Goal: Information Seeking & Learning: Find specific fact

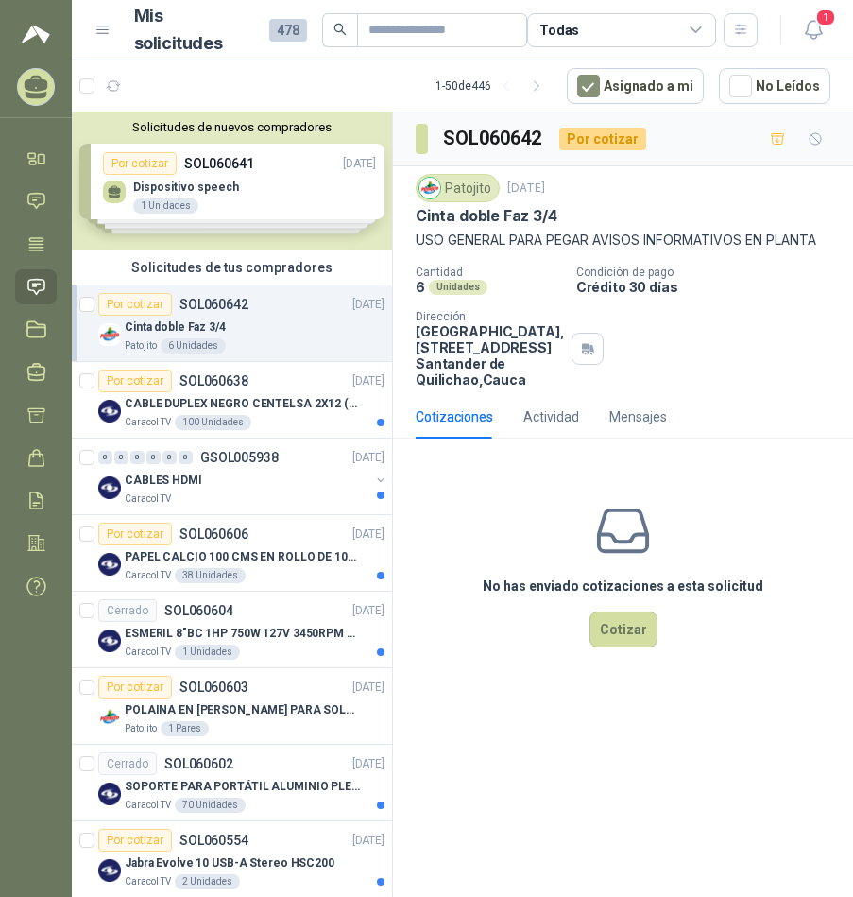
click at [230, 327] on div "Cinta doble Faz 3/4" at bounding box center [255, 327] width 260 height 23
click at [566, 245] on p "USO GENERAL PARA PEGAR AVISOS INFORMATIVOS EN PLANTA" at bounding box center [623, 240] width 415 height 21
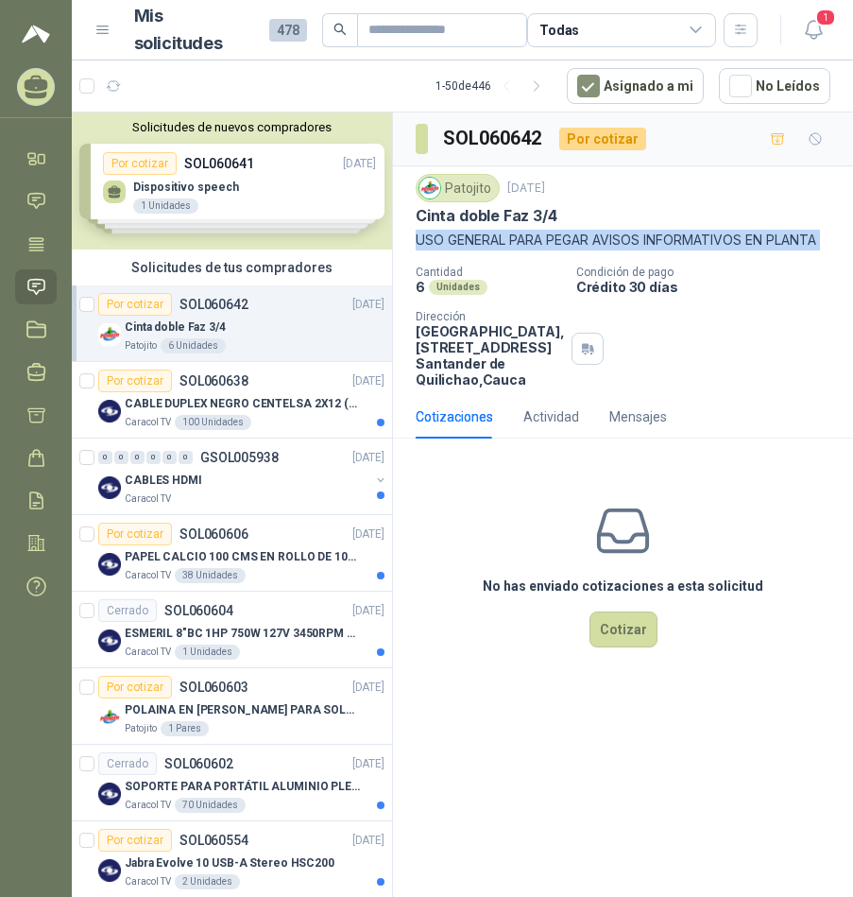
click at [566, 245] on p "USO GENERAL PARA PEGAR AVISOS INFORMATIVOS EN PLANTA" at bounding box center [623, 240] width 415 height 21
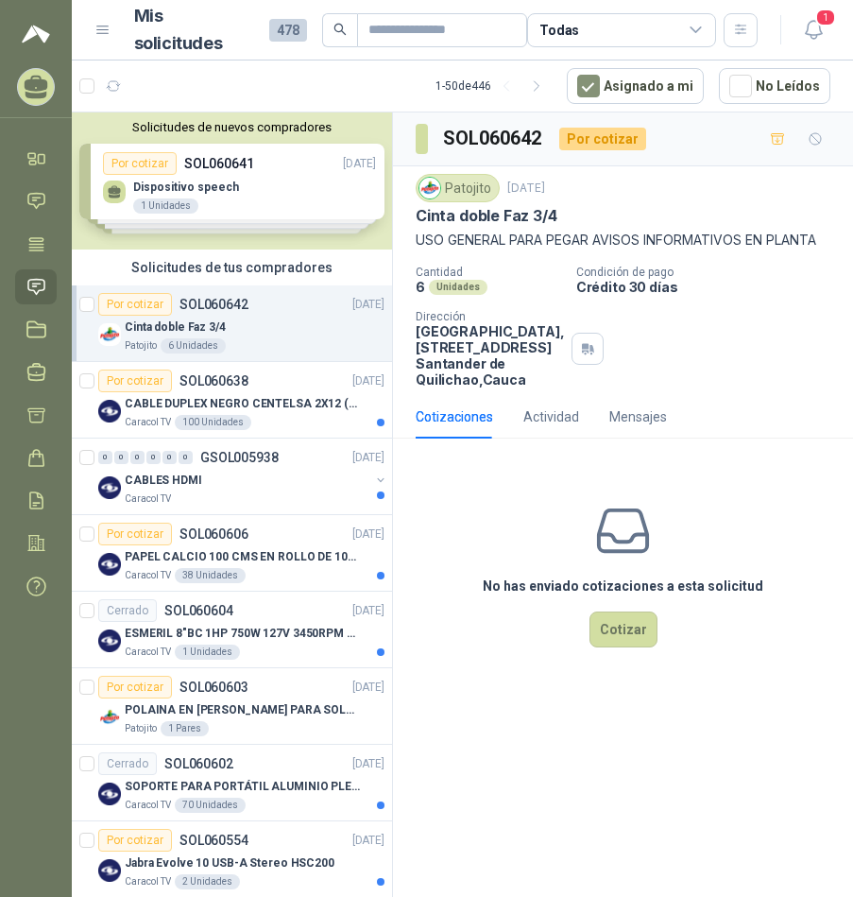
drag, startPoint x: 566, startPoint y: 245, endPoint x: 680, endPoint y: 368, distance: 167.9
click at [680, 368] on div "Cantidad 6 Unidades Condición de pago Crédito 30 días Dirección Parque Industri…" at bounding box center [623, 327] width 415 height 122
click at [504, 217] on p "Cinta doble Faz 3/4" at bounding box center [487, 216] width 142 height 20
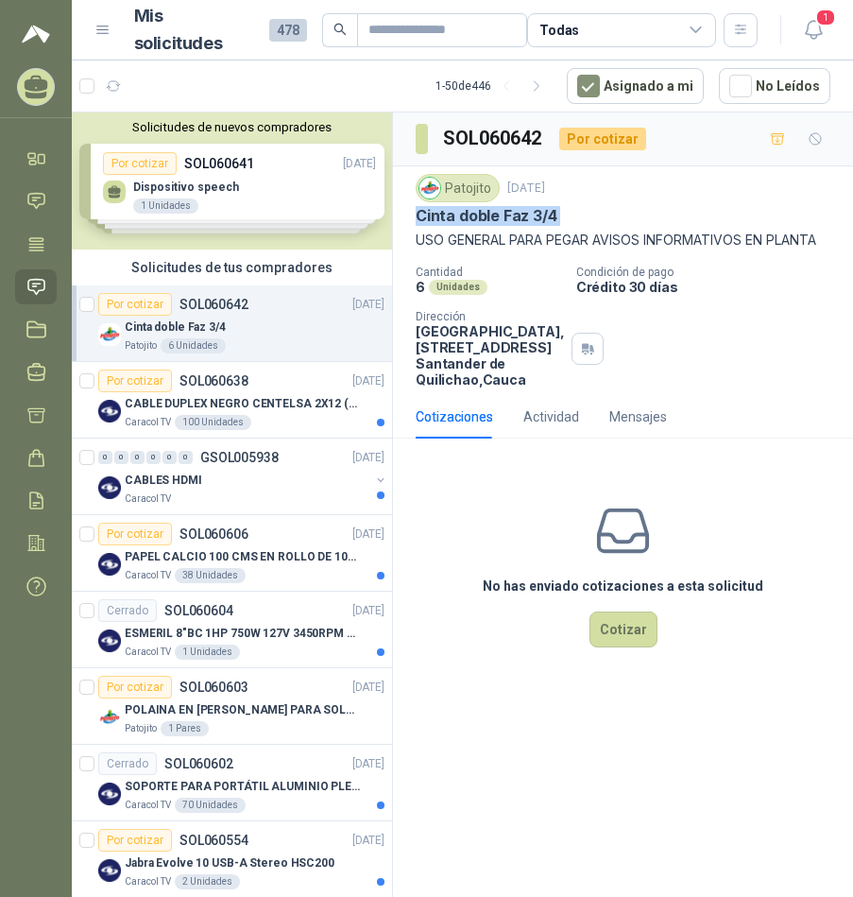
copy p "Cinta doble Faz 3/4"
click at [49, 275] on link "Solicitudes" at bounding box center [36, 286] width 42 height 35
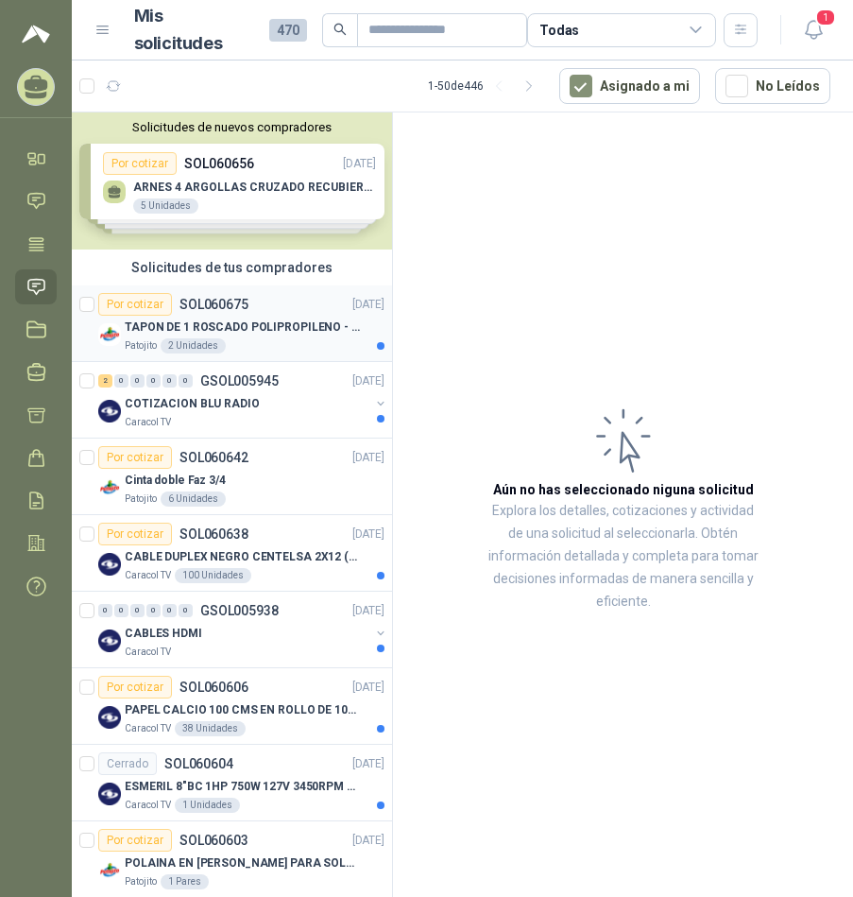
click at [292, 322] on p "TAPON DE 1 ROSCADO POLIPROPILENO - HEMBRA NPT" at bounding box center [242, 328] width 235 height 18
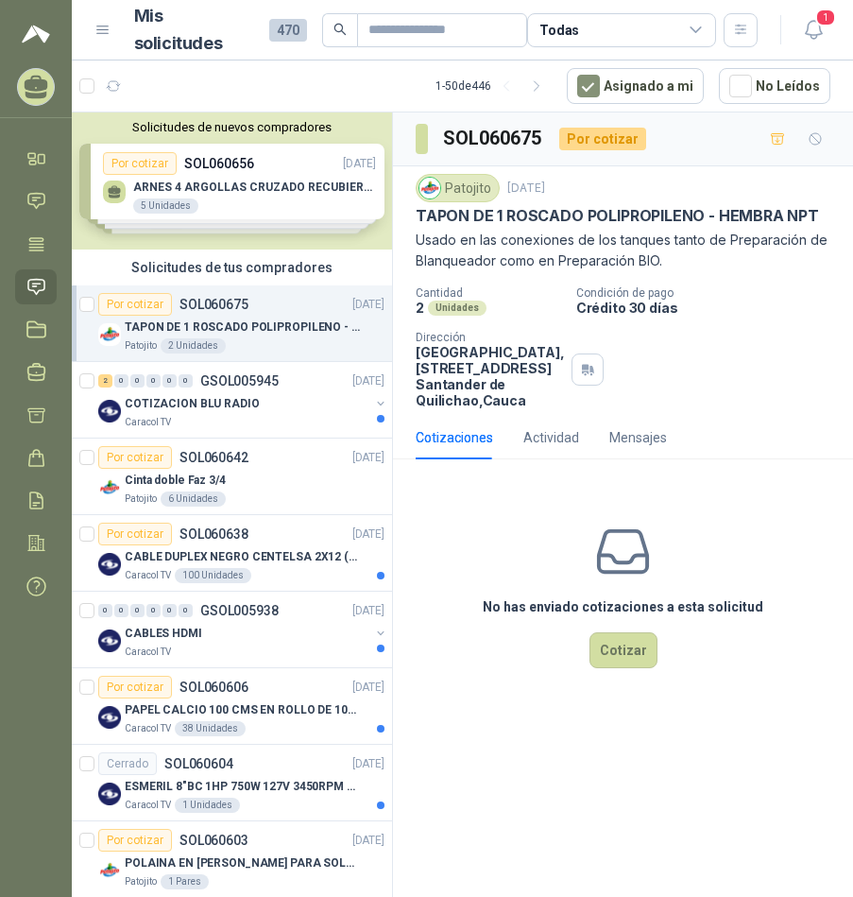
click at [510, 215] on p "TAPON DE 1 ROSCADO POLIPROPILENO - HEMBRA NPT" at bounding box center [618, 216] width 404 height 20
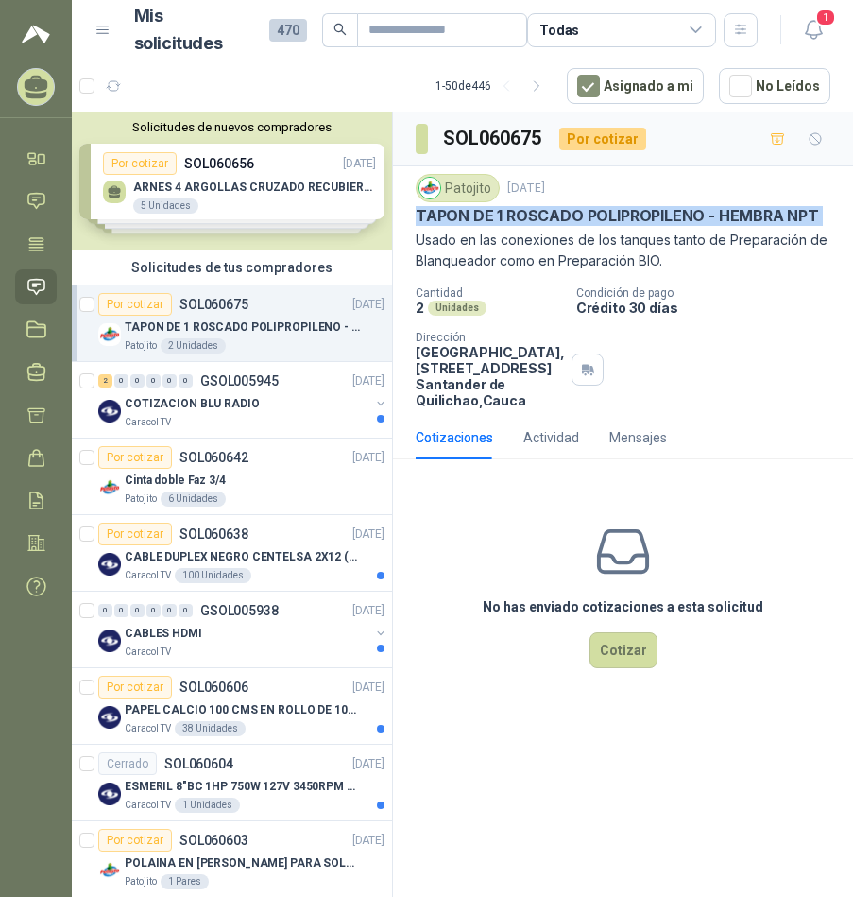
click at [510, 215] on p "TAPON DE 1 ROSCADO POLIPROPILENO - HEMBRA NPT" at bounding box center [618, 216] width 404 height 20
copy p "TAPON DE 1 ROSCADO POLIPROPILENO - HEMBRA NPT"
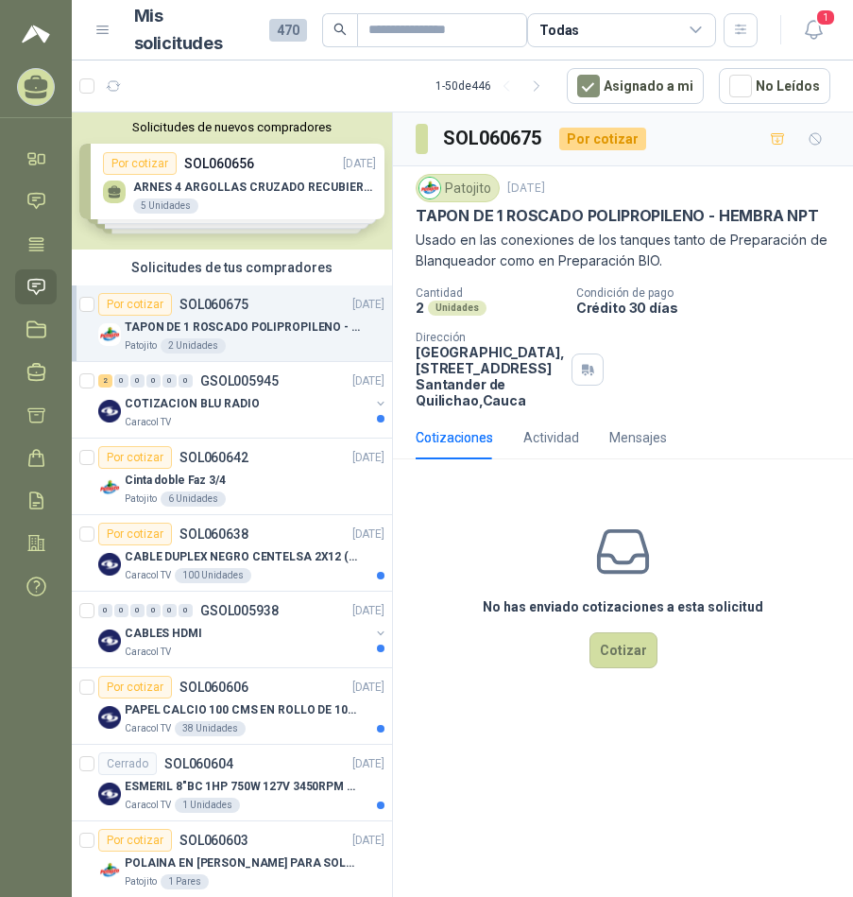
click at [497, 123] on div "SOL060675 Por cotizar" at bounding box center [623, 139] width 460 height 54
click at [496, 139] on h3 "SOL060675" at bounding box center [493, 138] width 101 height 29
copy h3 "SOL060675"
click at [486, 221] on p "TAPON DE 1 ROSCADO POLIPROPILENO - HEMBRA NPT" at bounding box center [618, 216] width 404 height 20
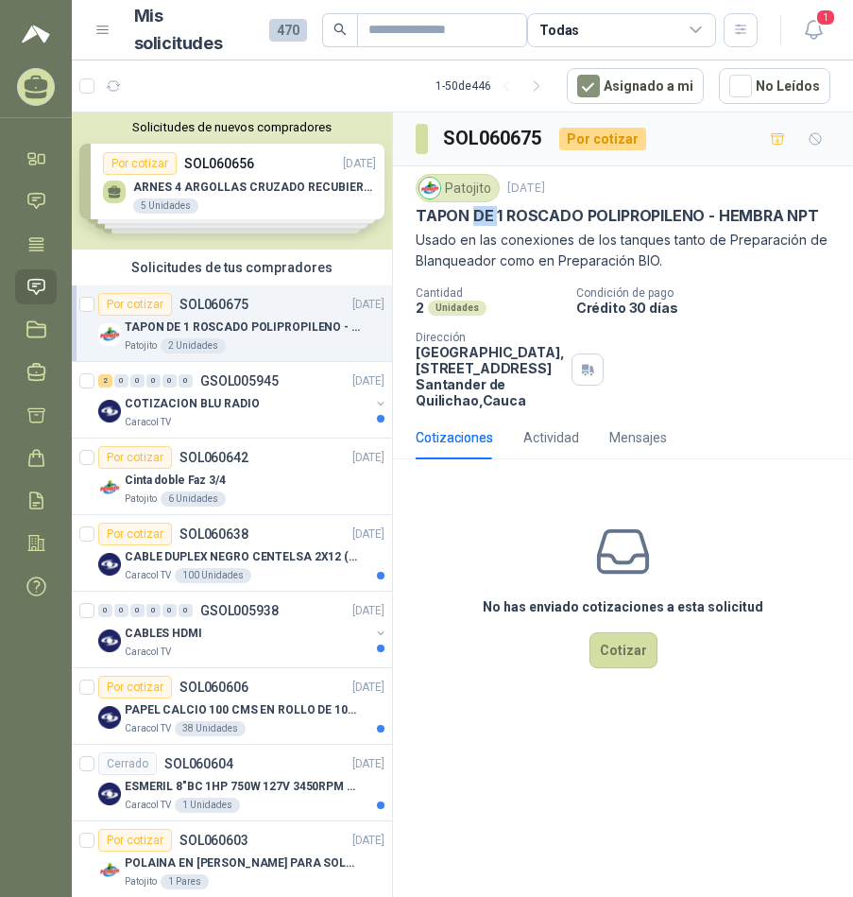
click at [486, 221] on p "TAPON DE 1 ROSCADO POLIPROPILENO - HEMBRA NPT" at bounding box center [618, 216] width 404 height 20
click at [658, 212] on p "TAPON DE 1 ROSCADO POLIPROPILENO - HEMBRA NPT" at bounding box center [618, 216] width 404 height 20
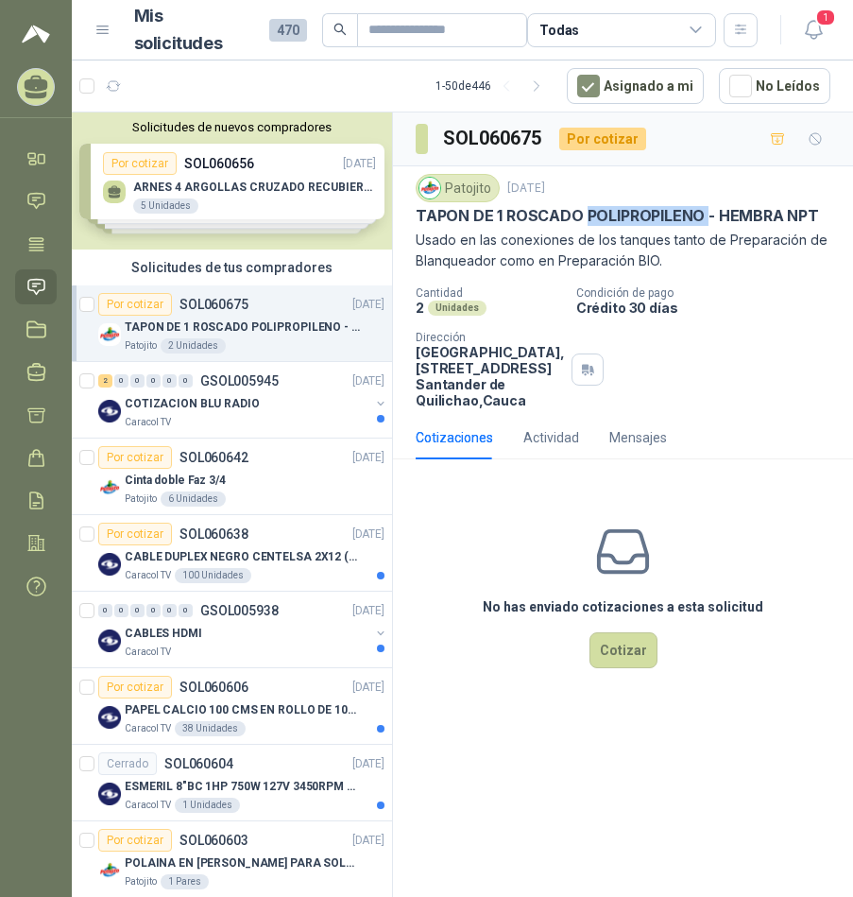
click at [658, 212] on p "TAPON DE 1 ROSCADO POLIPROPILENO - HEMBRA NPT" at bounding box center [618, 216] width 404 height 20
drag, startPoint x: 658, startPoint y: 212, endPoint x: 749, endPoint y: 361, distance: 175.2
click at [749, 361] on div "Cantidad 2 Unidades Condición de pago Crédito 30 [PERSON_NAME] Dirección Parque…" at bounding box center [623, 347] width 415 height 122
click at [173, 72] on article "1 - 50 de 446 Asignado a mi No Leídos" at bounding box center [463, 85] width 782 height 51
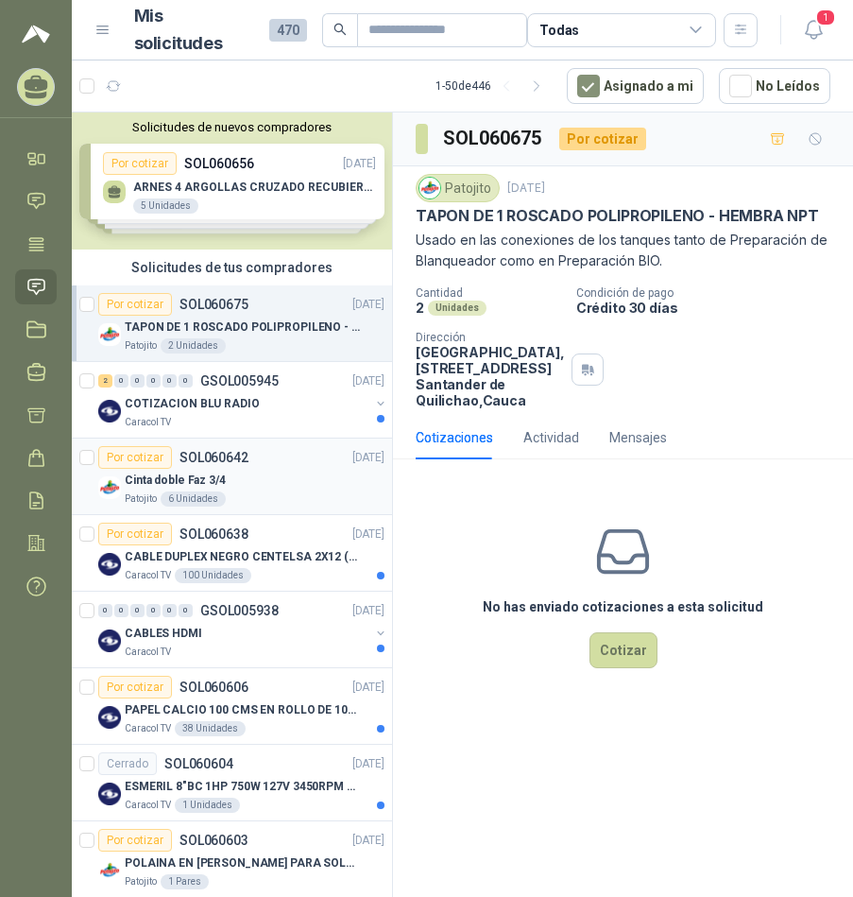
click at [228, 483] on div "Cinta doble Faz 3/4" at bounding box center [255, 480] width 260 height 23
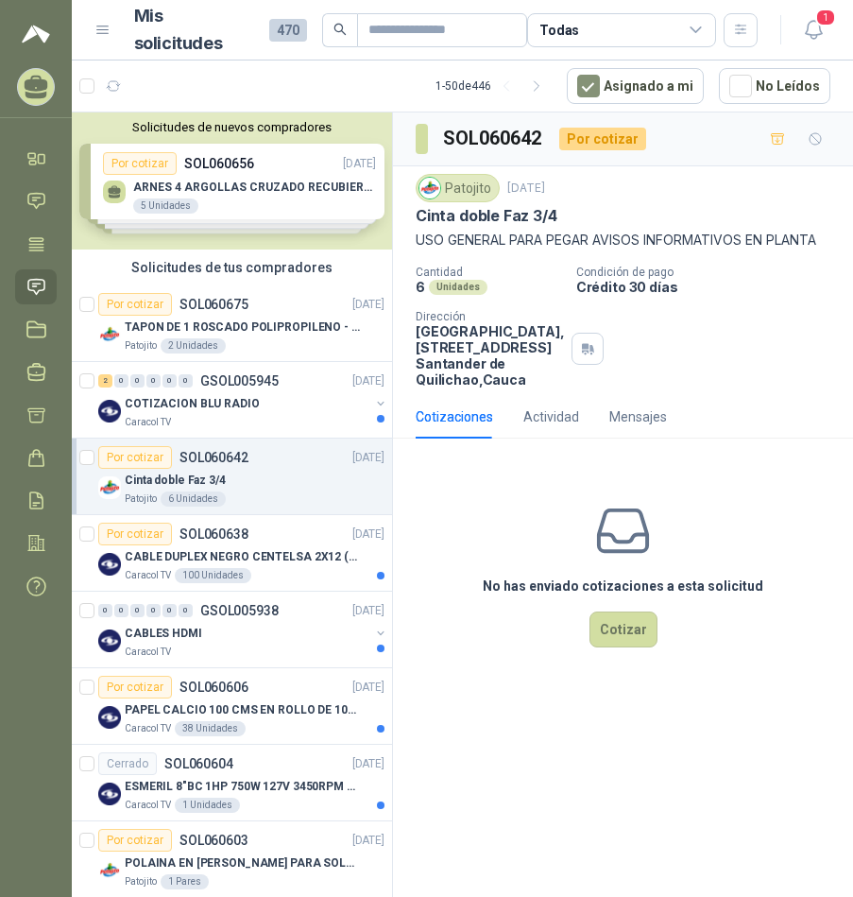
click at [487, 130] on h3 "SOL060642" at bounding box center [493, 138] width 101 height 29
copy h3 "SOL060642"
click at [525, 218] on p "Cinta doble Faz 3/4" at bounding box center [487, 216] width 142 height 20
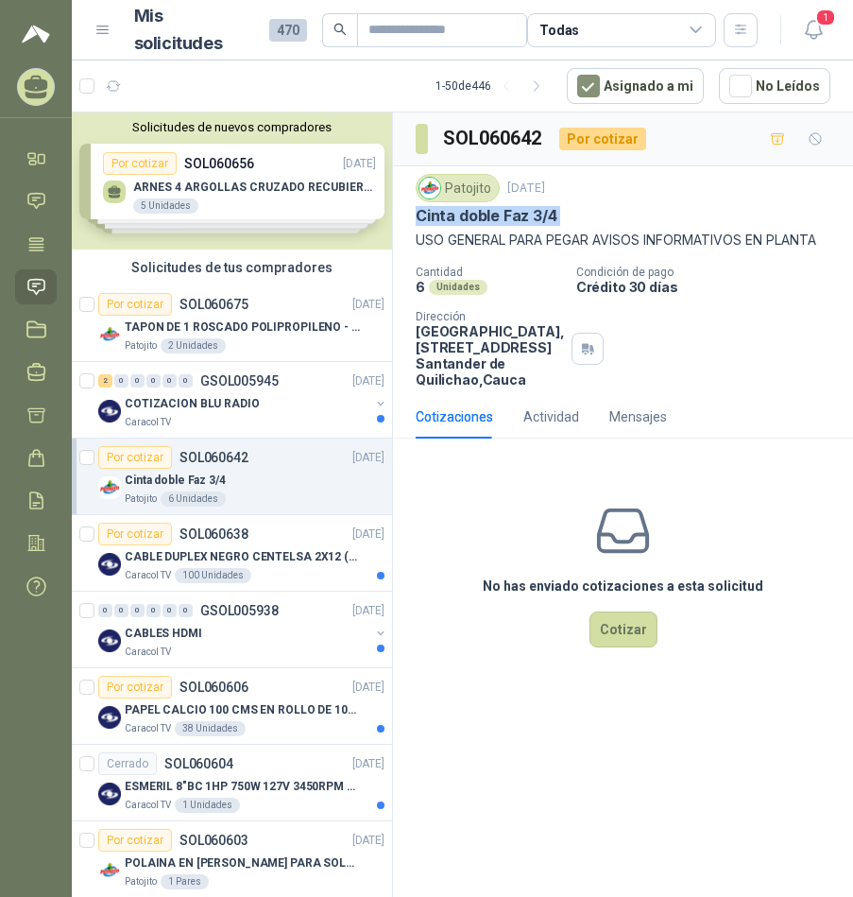
click at [525, 218] on p "Cinta doble Faz 3/4" at bounding box center [487, 216] width 142 height 20
copy p "Cinta doble Faz 3/4"
click at [239, 76] on article "1 - 50 de 446 Asignado a mi No Leídos" at bounding box center [463, 85] width 782 height 51
